Goal: Information Seeking & Learning: Learn about a topic

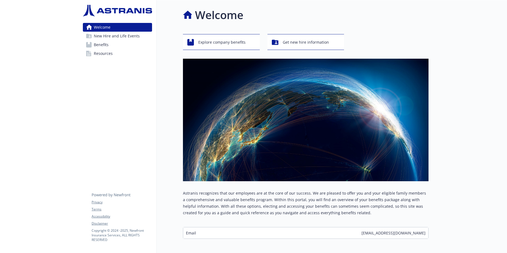
scroll to position [4, 0]
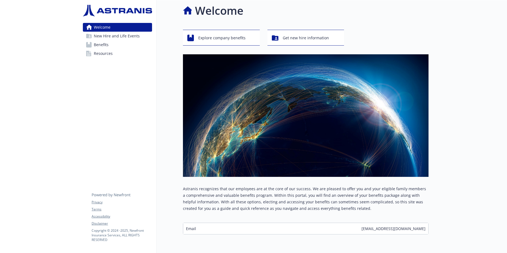
click at [104, 45] on span "Benefits" at bounding box center [101, 44] width 15 height 9
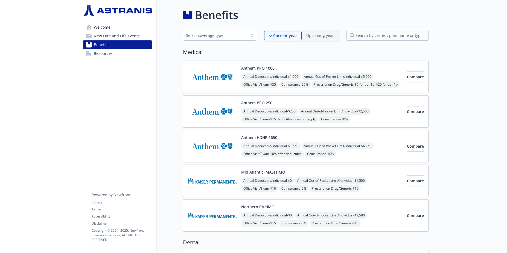
click at [103, 56] on span "Resources" at bounding box center [103, 53] width 19 height 9
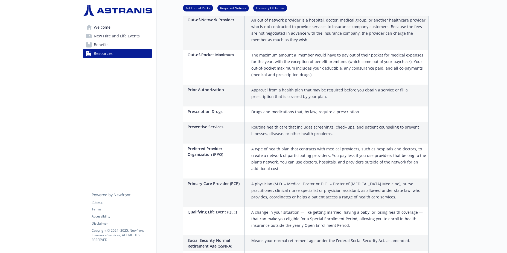
scroll to position [809, 0]
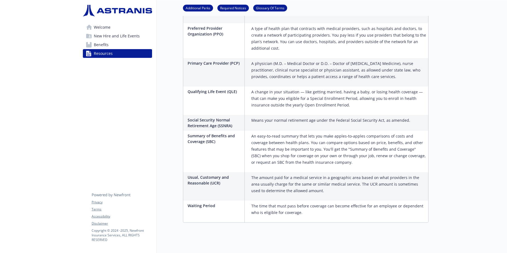
click at [118, 29] on link "Welcome" at bounding box center [117, 27] width 69 height 9
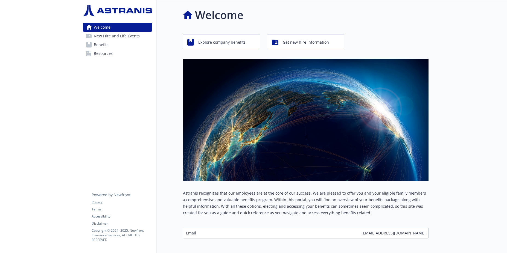
click at [315, 52] on div "Explore company benefits Get new hire information Astranis recognizes that our …" at bounding box center [305, 136] width 245 height 205
click at [310, 44] on span "Get new hire information" at bounding box center [306, 42] width 46 height 10
